Goal: Task Accomplishment & Management: Use online tool/utility

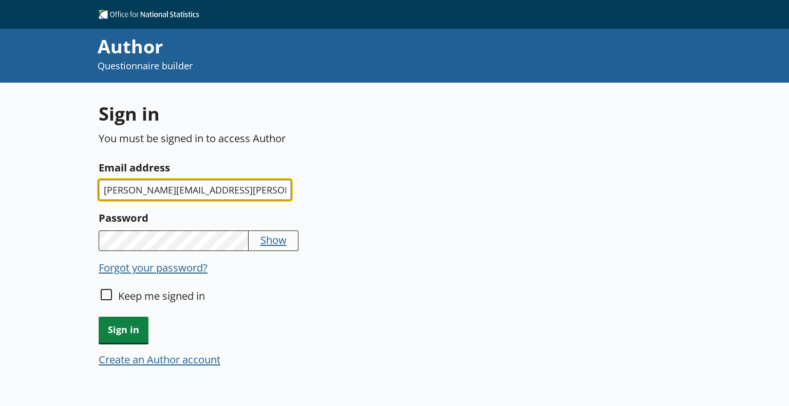
type input "sam.farrell@ons.gov.uk"
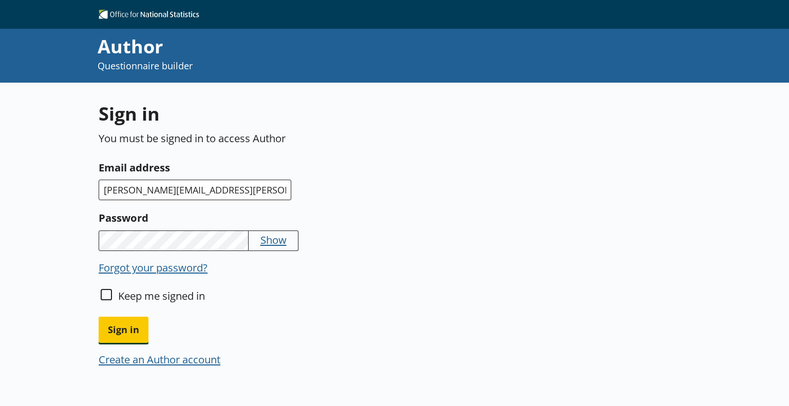
click at [99, 317] on button "Sign in" at bounding box center [124, 330] width 50 height 26
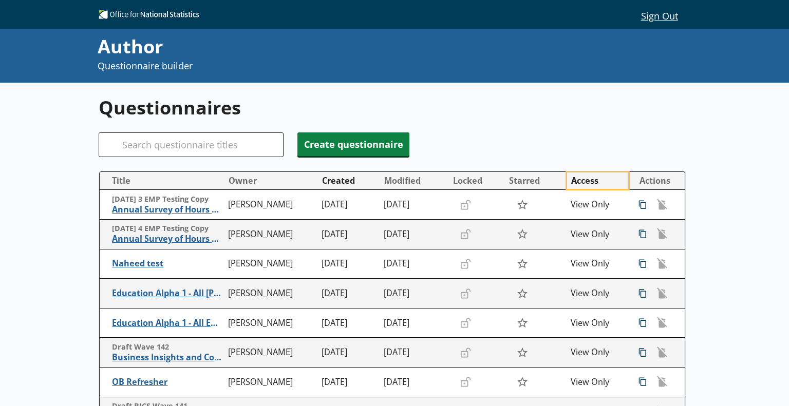
click at [567, 183] on button "Access" at bounding box center [597, 181] width 61 height 16
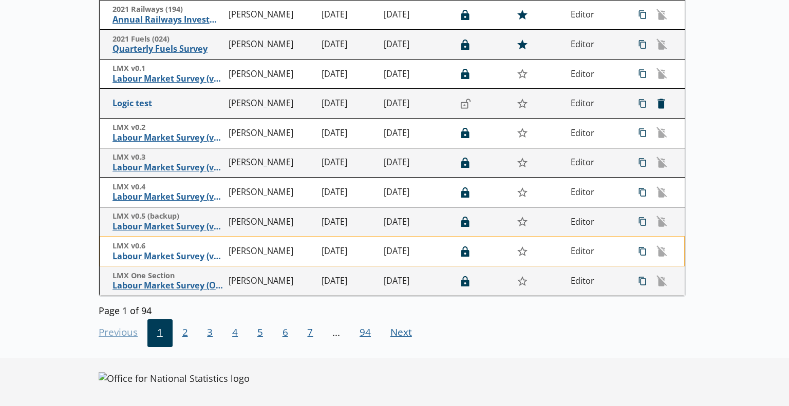
scroll to position [251, 0]
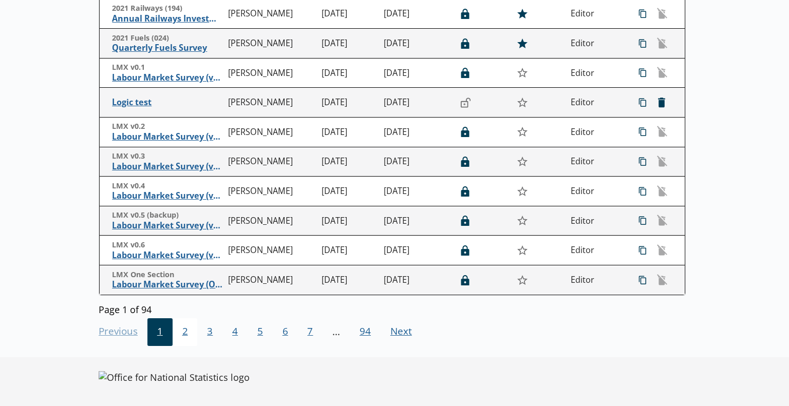
click at [189, 328] on span "2" at bounding box center [185, 333] width 25 height 28
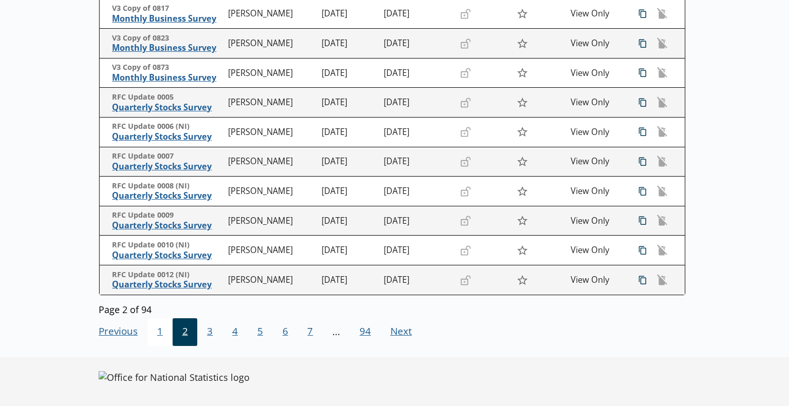
click at [165, 328] on span "1" at bounding box center [159, 333] width 25 height 28
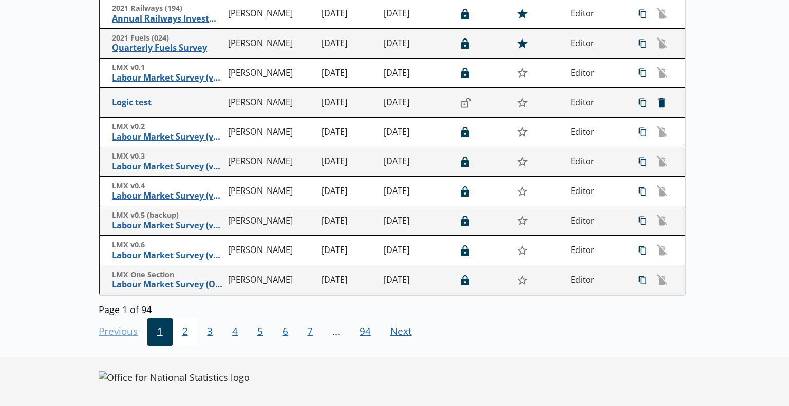
click at [175, 332] on span "2" at bounding box center [185, 333] width 25 height 28
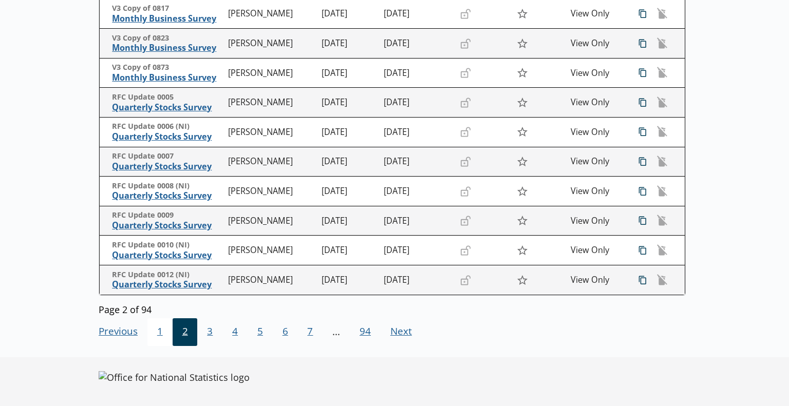
click at [152, 330] on span "1" at bounding box center [159, 333] width 25 height 28
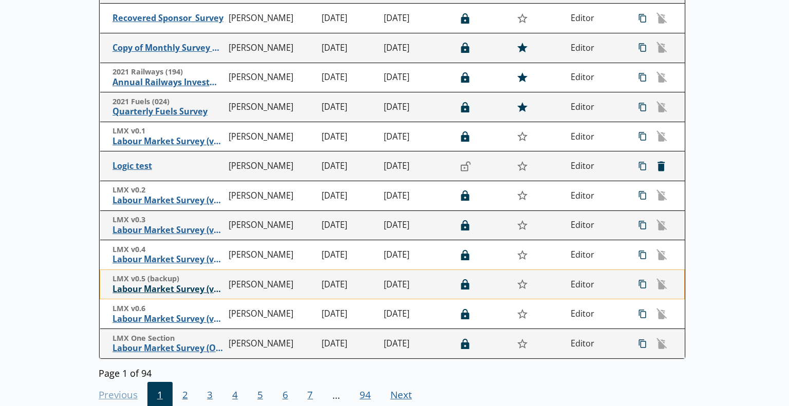
scroll to position [0, 0]
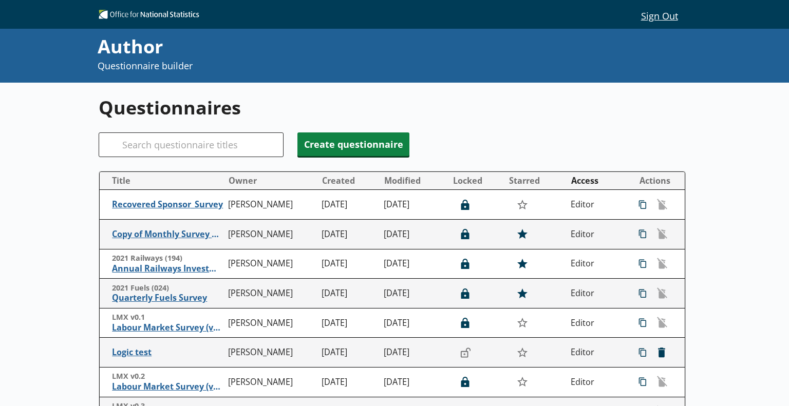
click at [657, 21] on button "Sign Out" at bounding box center [659, 15] width 53 height 17
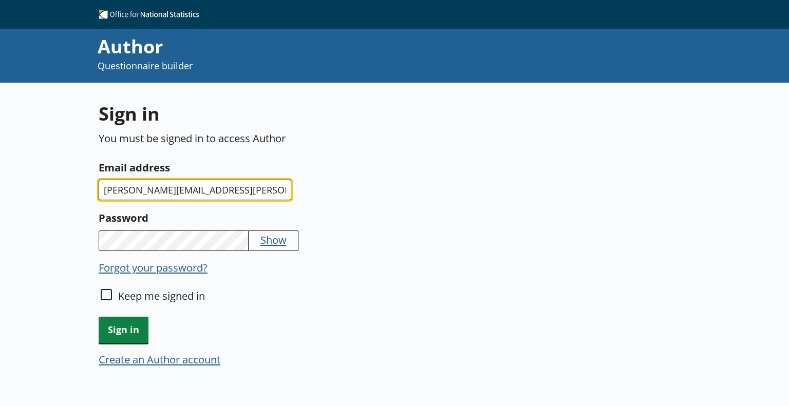
type input "[PERSON_NAME][EMAIL_ADDRESS][PERSON_NAME][DOMAIN_NAME]"
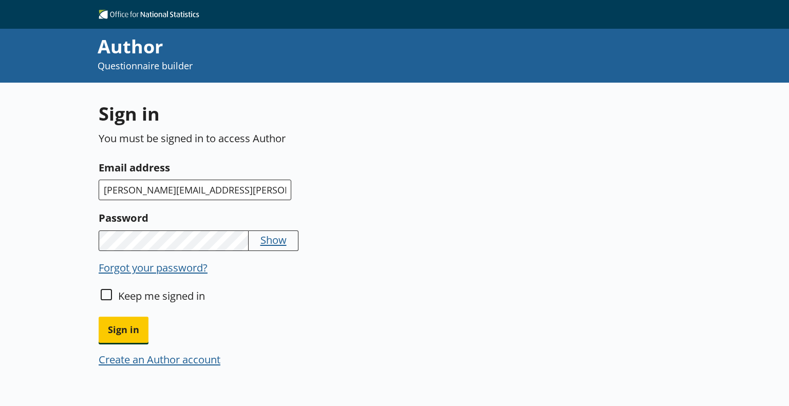
click at [99, 317] on button "Sign in" at bounding box center [124, 330] width 50 height 26
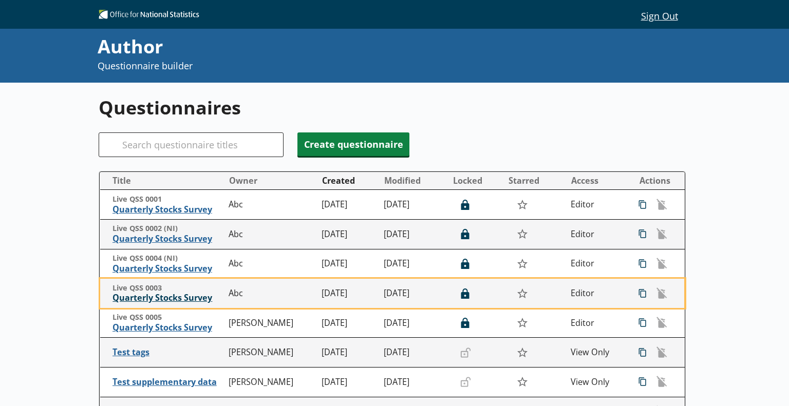
click at [163, 302] on span "Quarterly Stocks Survey" at bounding box center [168, 298] width 111 height 11
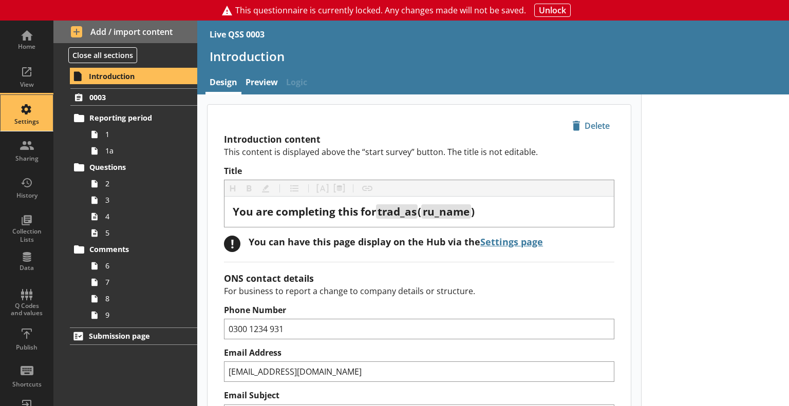
click at [9, 101] on div "Settings" at bounding box center [27, 113] width 36 height 36
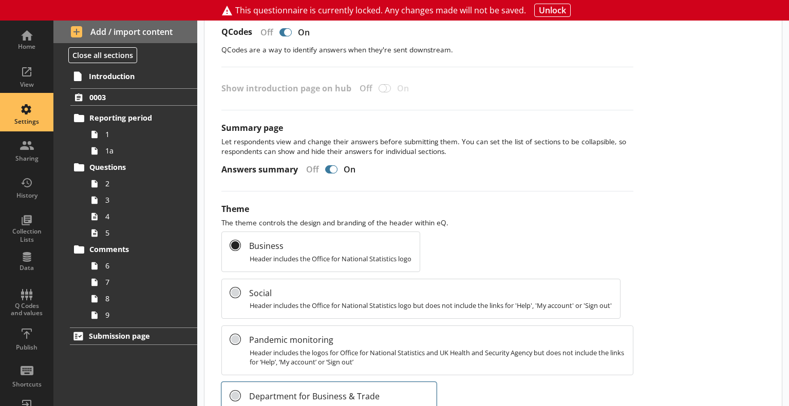
scroll to position [565, 0]
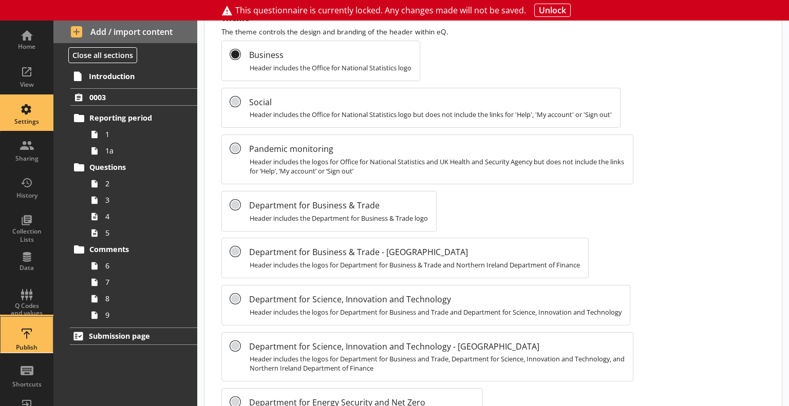
click at [18, 323] on div "Publish" at bounding box center [27, 335] width 36 height 36
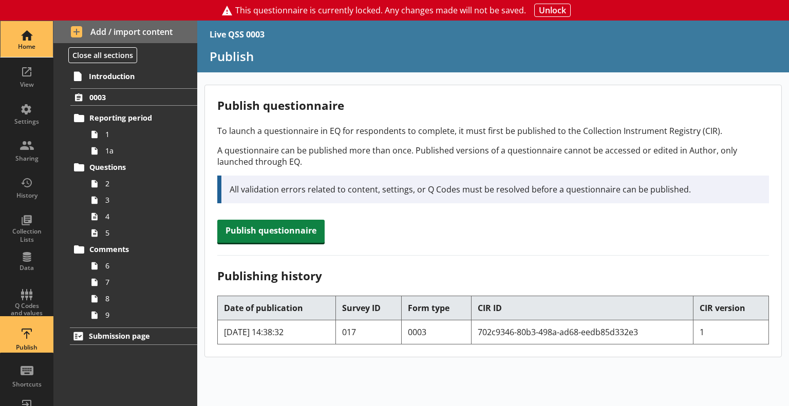
click at [28, 29] on div "Home" at bounding box center [27, 39] width 36 height 36
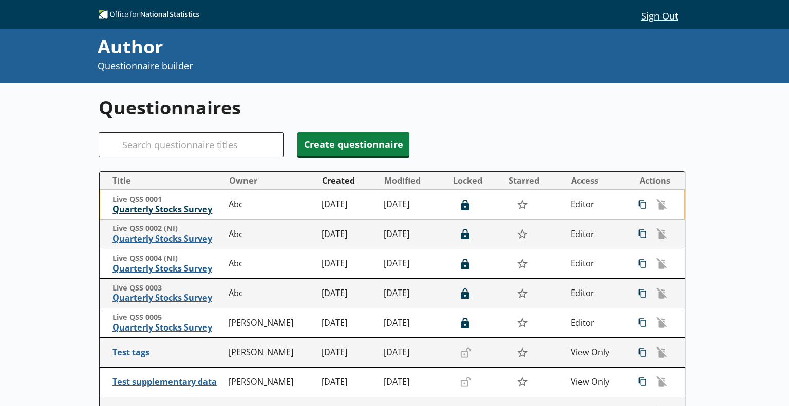
click at [162, 211] on span "Quarterly Stocks Survey" at bounding box center [168, 210] width 111 height 11
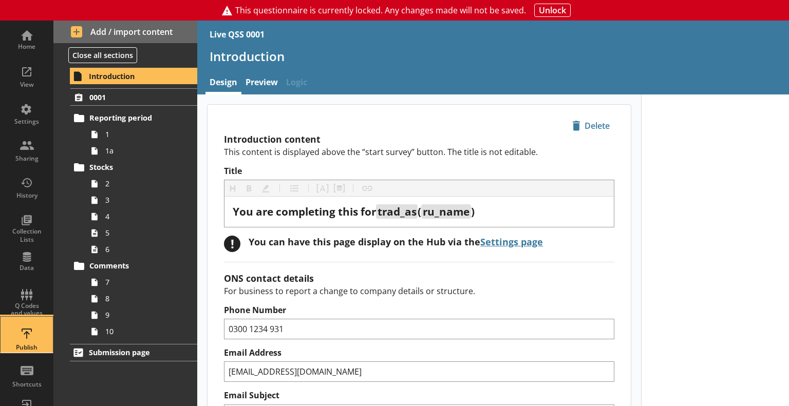
click at [23, 337] on div "Publish" at bounding box center [27, 335] width 36 height 36
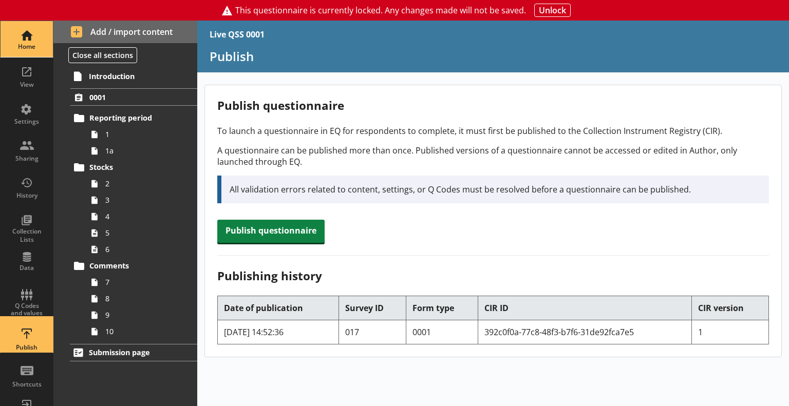
click at [2, 32] on link "Home" at bounding box center [26, 39] width 53 height 37
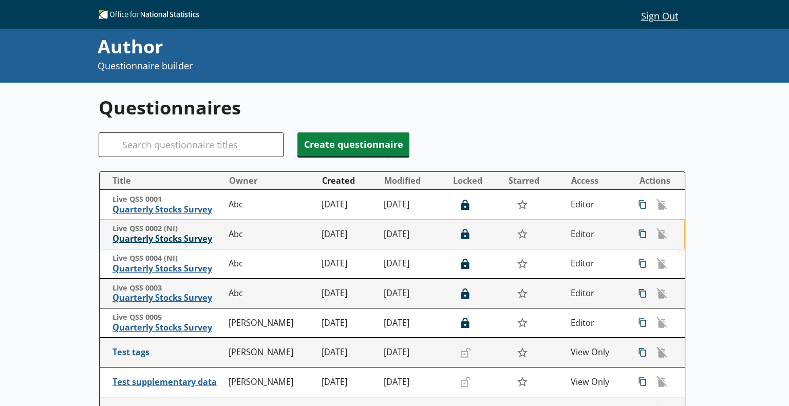
click at [123, 243] on span "Quarterly Stocks Survey" at bounding box center [168, 239] width 111 height 11
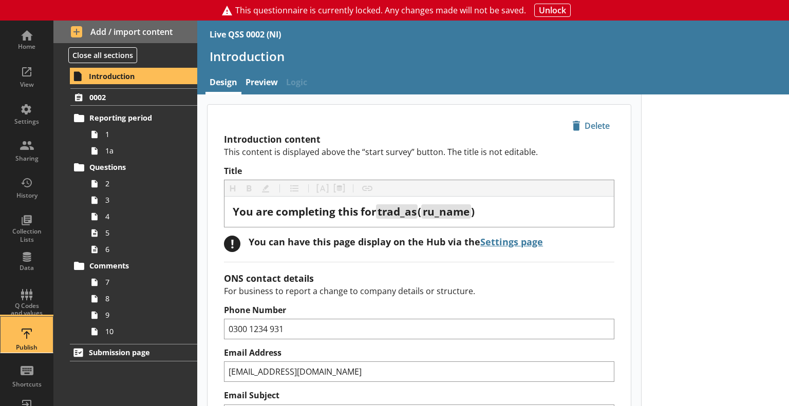
click at [36, 333] on div "Publish" at bounding box center [27, 335] width 36 height 36
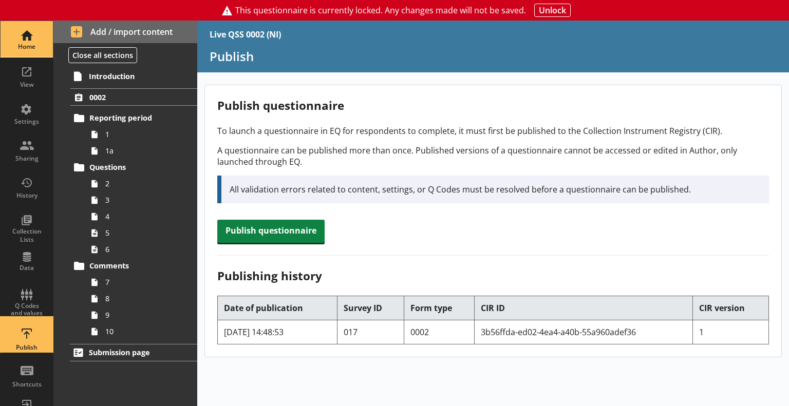
click at [3, 48] on link "Home" at bounding box center [26, 39] width 53 height 37
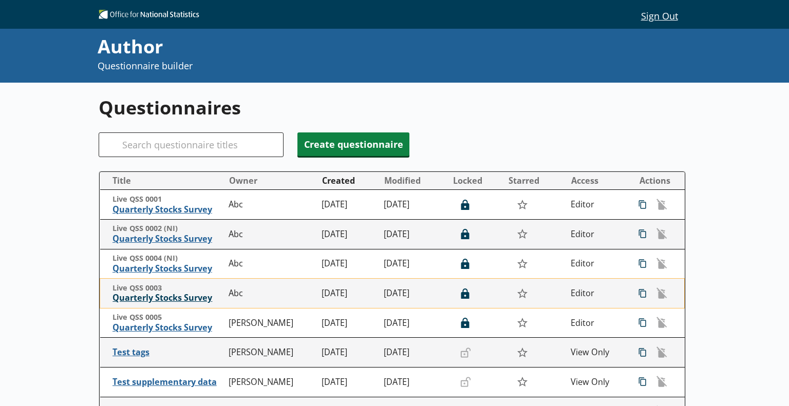
click at [139, 295] on span "Quarterly Stocks Survey" at bounding box center [168, 298] width 111 height 11
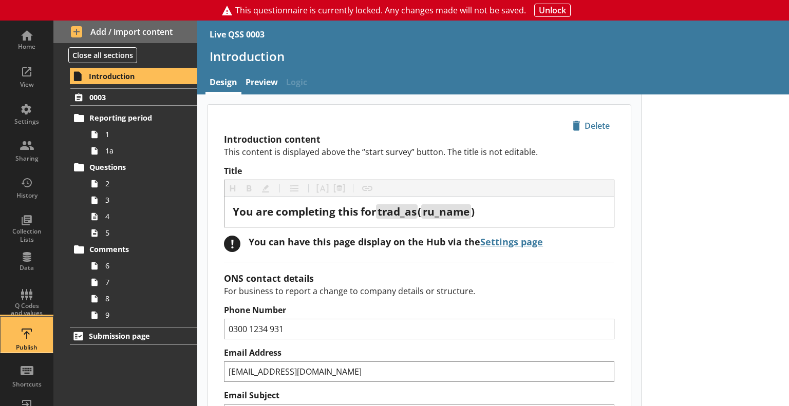
click at [23, 324] on div "Publish" at bounding box center [27, 335] width 36 height 36
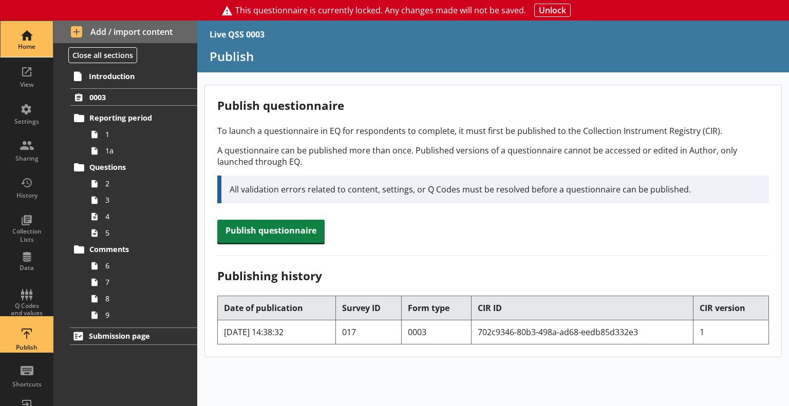
click at [25, 29] on div "Home" at bounding box center [27, 39] width 36 height 36
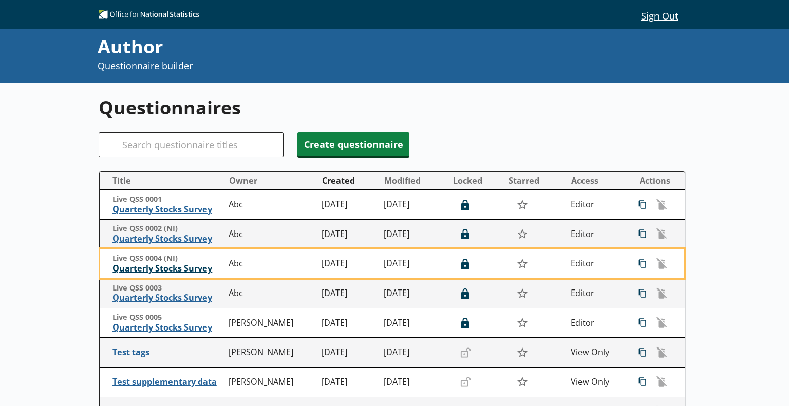
click at [138, 270] on span "Quarterly Stocks Survey" at bounding box center [168, 269] width 111 height 11
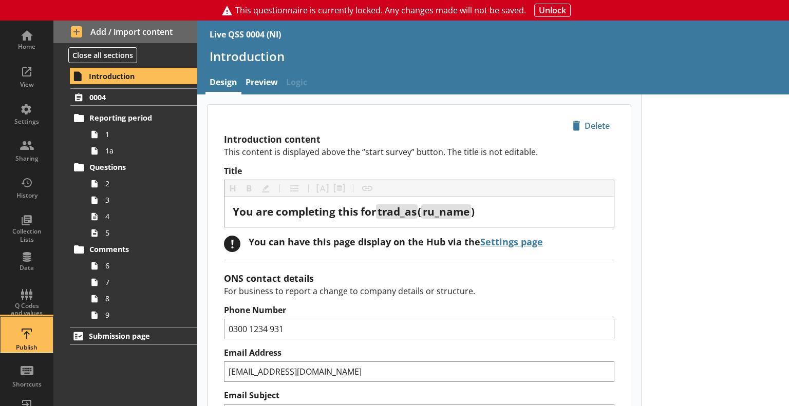
click at [28, 333] on div "Publish" at bounding box center [27, 335] width 36 height 36
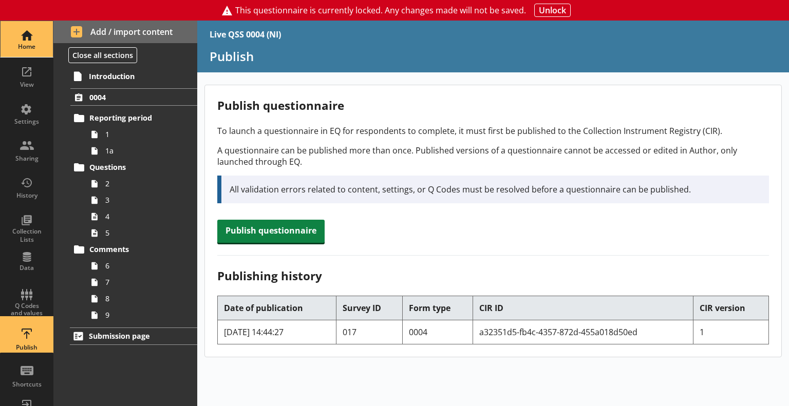
click at [18, 29] on div "Home" at bounding box center [27, 39] width 36 height 36
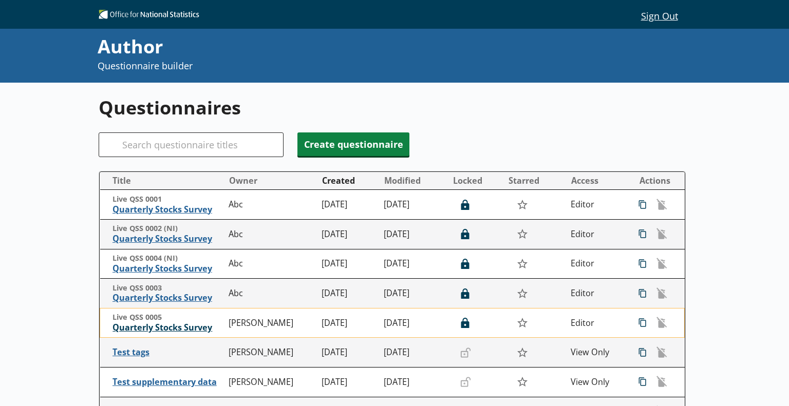
click at [166, 328] on span "Quarterly Stocks Survey" at bounding box center [168, 328] width 111 height 11
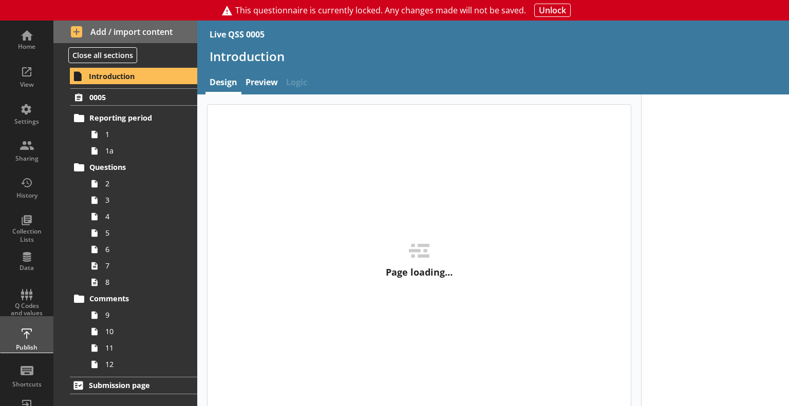
type textarea "x"
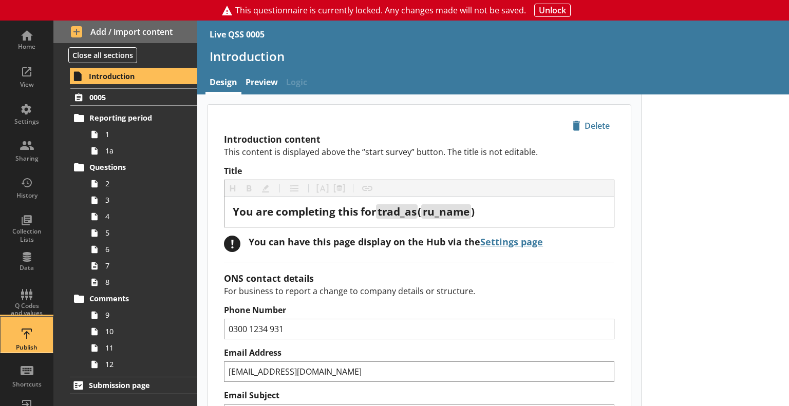
click at [27, 341] on div "Publish" at bounding box center [27, 335] width 36 height 36
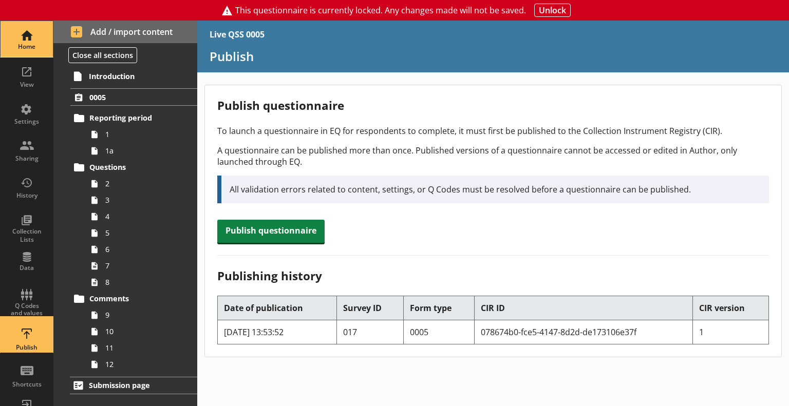
click at [14, 31] on div "Home" at bounding box center [27, 39] width 36 height 36
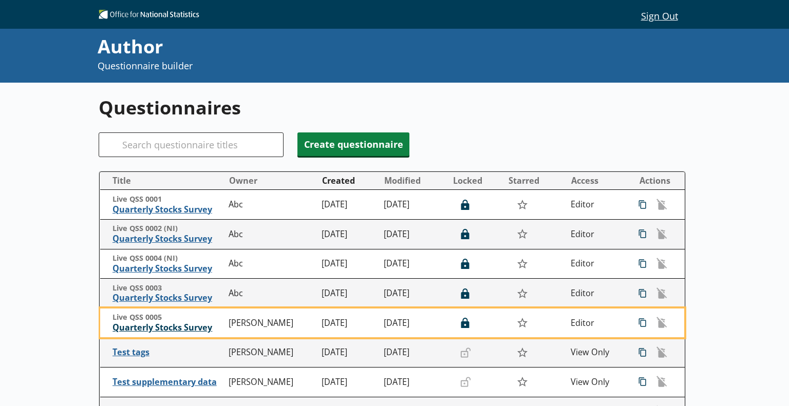
click at [191, 324] on span "Quarterly Stocks Survey" at bounding box center [168, 328] width 111 height 11
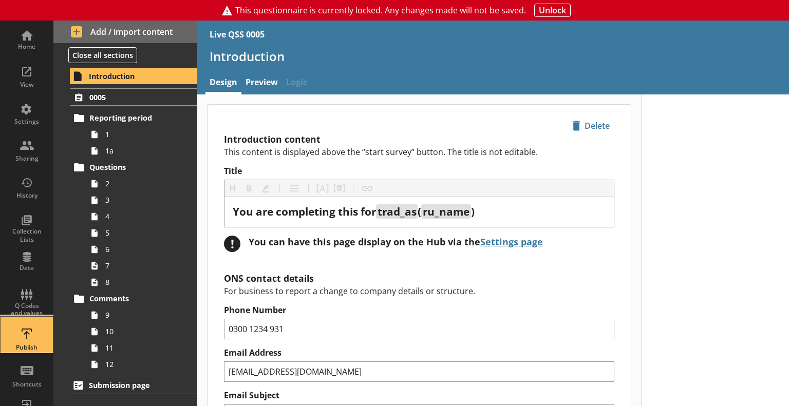
click at [24, 331] on div "Publish" at bounding box center [27, 335] width 36 height 36
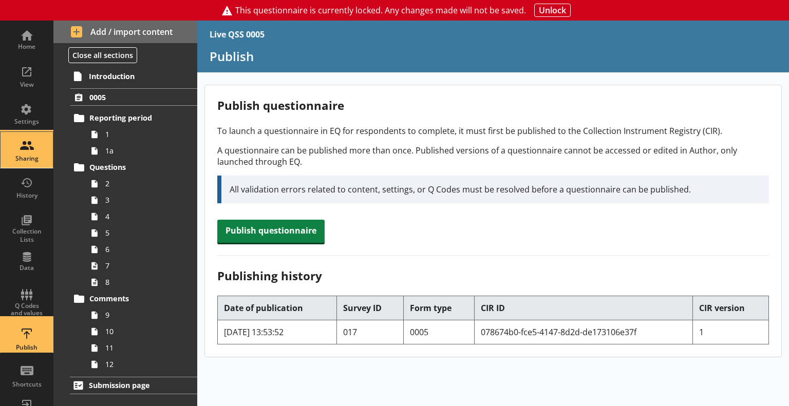
click at [29, 141] on div "Sharing" at bounding box center [27, 150] width 36 height 36
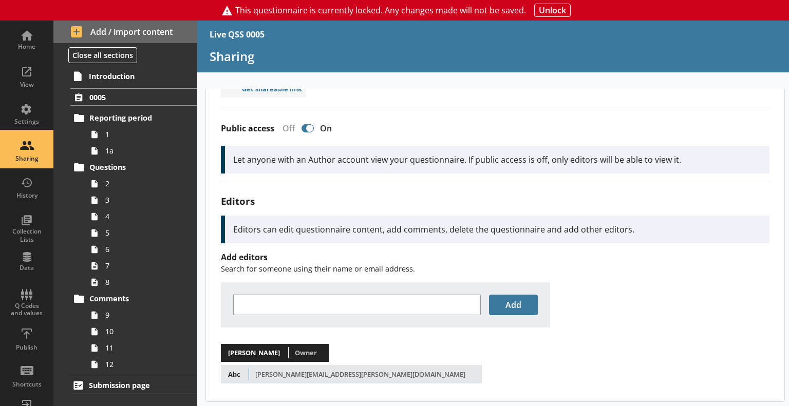
scroll to position [66, 0]
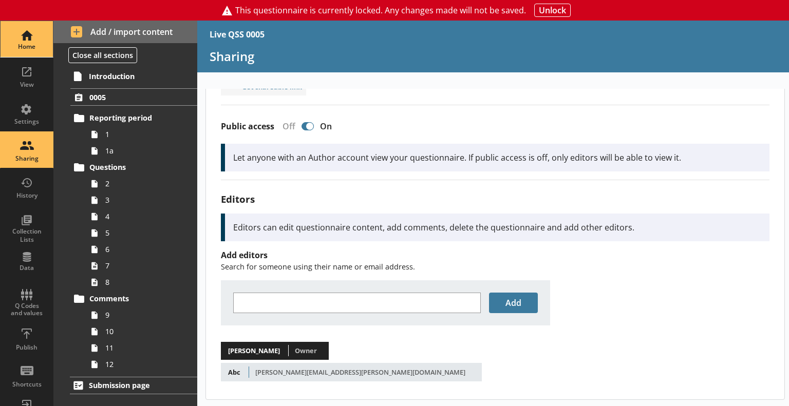
click at [9, 30] on div "Home" at bounding box center [27, 39] width 36 height 36
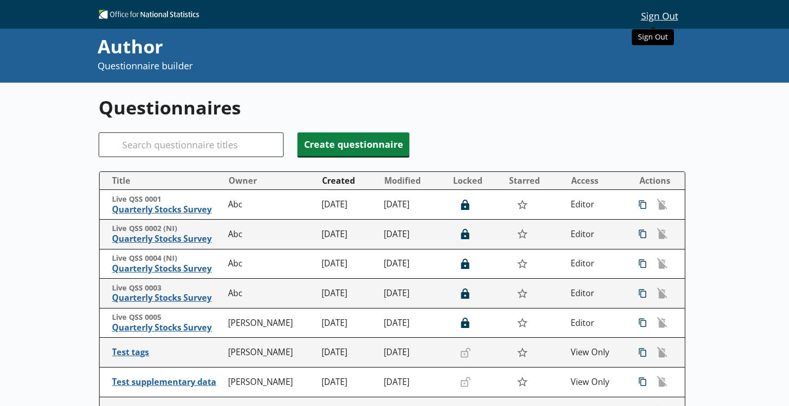
click at [657, 22] on button "Sign Out" at bounding box center [659, 15] width 53 height 17
